Goal: Navigation & Orientation: Go to known website

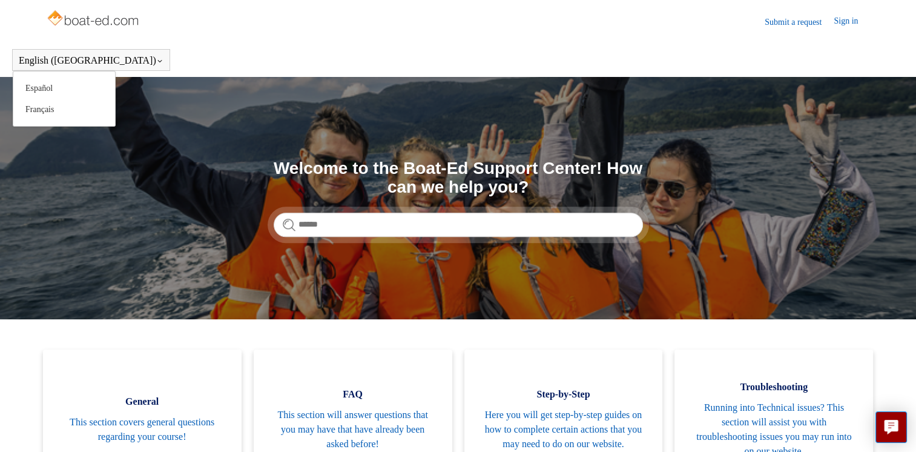
click at [158, 62] on icon at bounding box center [160, 62] width 4 height 2
click at [62, 82] on link "Español" at bounding box center [64, 88] width 102 height 21
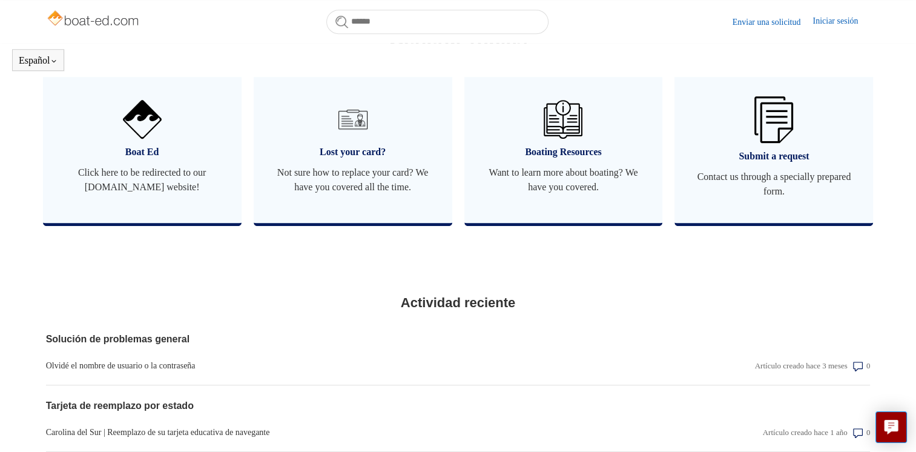
scroll to position [753, 0]
click at [174, 194] on span "Click here to be redirected to our [DOMAIN_NAME] website!" at bounding box center [142, 179] width 162 height 29
